Goal: Information Seeking & Learning: Check status

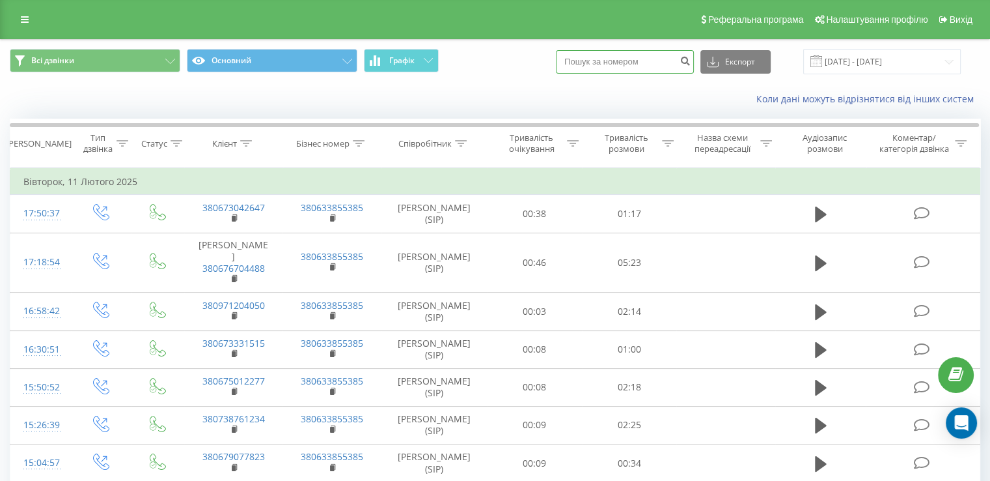
click at [617, 66] on input at bounding box center [625, 61] width 138 height 23
paste input "0661209695"
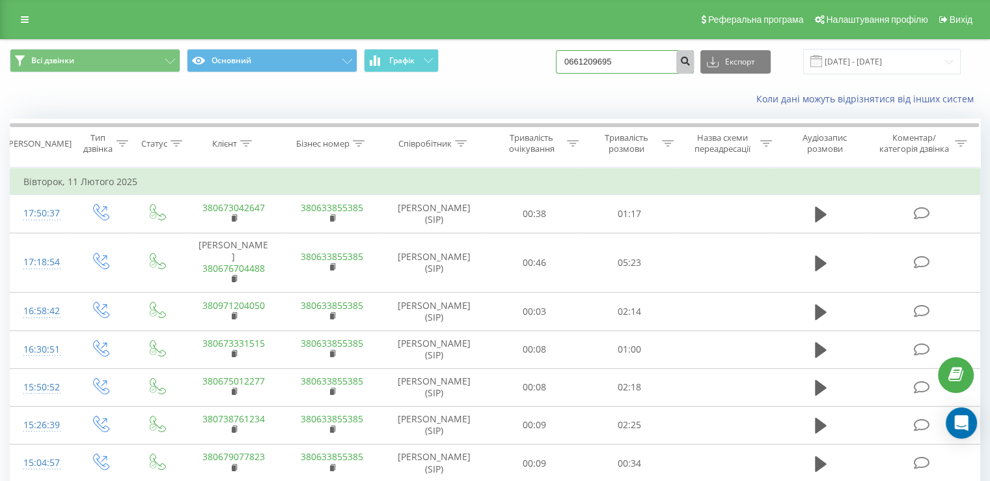
type input "0661209695"
click at [691, 63] on icon "submit" at bounding box center [685, 59] width 11 height 8
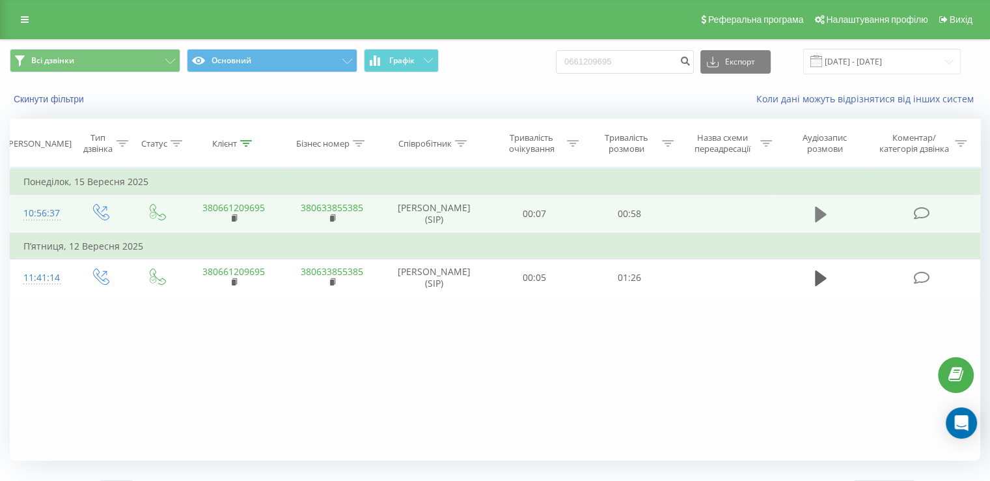
click at [817, 212] on icon at bounding box center [821, 214] width 12 height 16
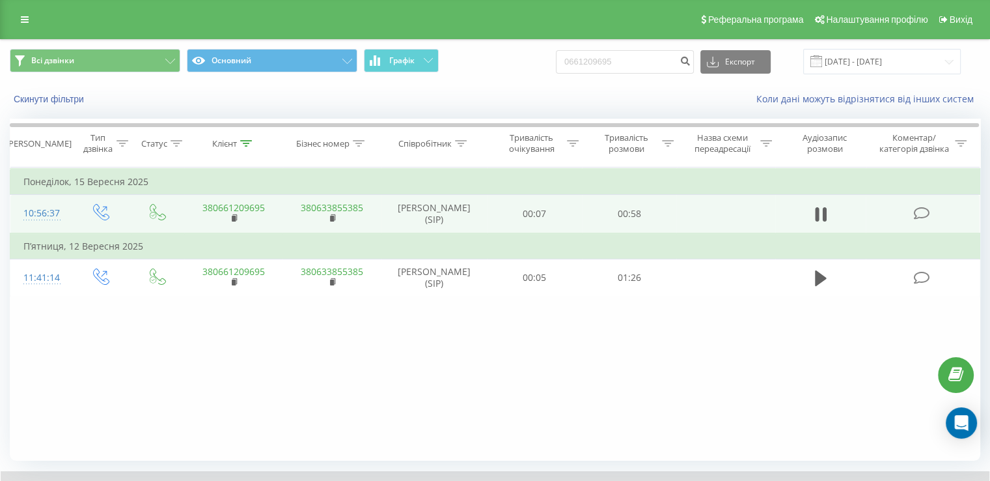
scroll to position [78, 0]
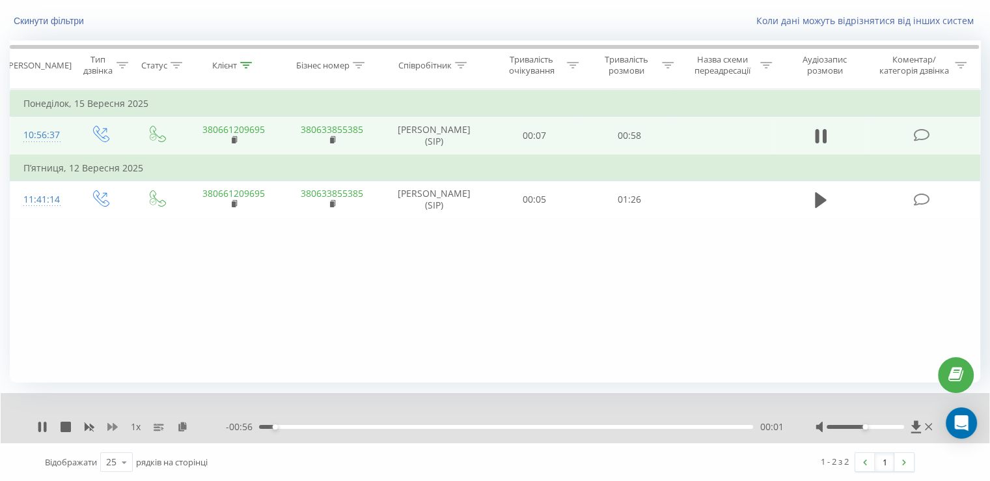
click at [115, 425] on icon at bounding box center [112, 427] width 10 height 8
drag, startPoint x: 337, startPoint y: 426, endPoint x: 466, endPoint y: 428, distance: 128.3
click at [357, 428] on div "- 00:52 00:06 00:06" at bounding box center [504, 426] width 557 height 13
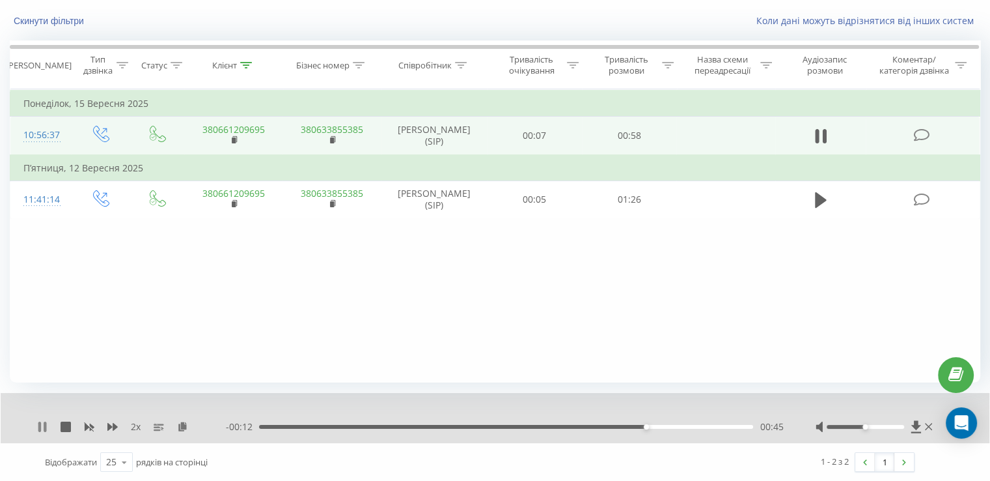
click at [38, 428] on icon at bounding box center [42, 426] width 10 height 10
